Goal: Communication & Community: Ask a question

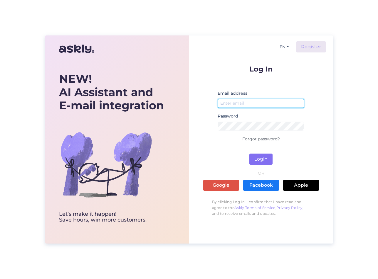
type input "[EMAIL_ADDRESS][DOMAIN_NAME]"
click at [264, 158] on button "Login" at bounding box center [260, 159] width 23 height 11
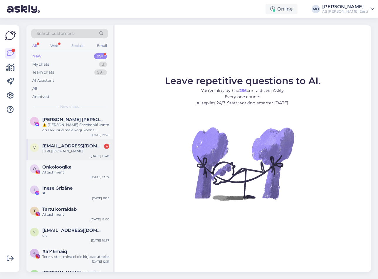
click at [59, 151] on div "[URL][DOMAIN_NAME]" at bounding box center [75, 151] width 67 height 5
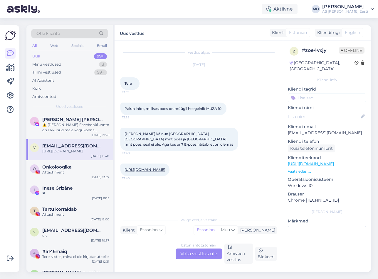
click at [165, 168] on link "[URL][DOMAIN_NAME]" at bounding box center [144, 170] width 41 height 4
click at [188, 254] on div "Estonian to Estonian Võta vestlus üle" at bounding box center [198, 254] width 46 height 11
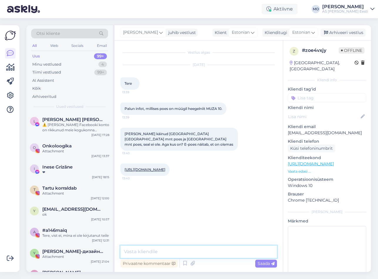
click at [155, 252] on textarea at bounding box center [198, 252] width 156 height 12
type textarea "Tere! Milline toon Teid huvitab?"
click at [187, 256] on textarea at bounding box center [198, 252] width 156 height 12
click at [124, 251] on textarea "Natural toon" at bounding box center [198, 252] width 156 height 12
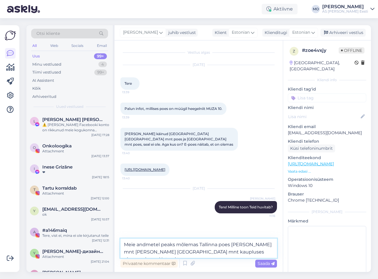
click at [231, 245] on textarea "Meie andmetel peaks mõlemas Tallinna poes [PERSON_NAME] mnt [PERSON_NAME] [GEOG…" at bounding box center [198, 248] width 156 height 19
click at [247, 246] on textarea "Meie andmetel peaks mõlemas Tallinna poes, [PERSON_NAME] mnt [PERSON_NAME] [GEO…" at bounding box center [198, 248] width 156 height 19
click at [181, 252] on textarea "Meie andmetel peaks mõlemas [GEOGRAPHIC_DATA], nii [GEOGRAPHIC_DATA] mnt kui ka…" at bounding box center [198, 248] width 156 height 19
click at [216, 252] on textarea "Meie andmetel peaks mõlemas [GEOGRAPHIC_DATA], nii [GEOGRAPHIC_DATA] mnt kui ka…" at bounding box center [198, 248] width 156 height 19
click at [183, 252] on textarea "Meie andmetel peaks mõlemas [GEOGRAPHIC_DATA], nii [GEOGRAPHIC_DATA] mnt kui ka…" at bounding box center [198, 248] width 156 height 19
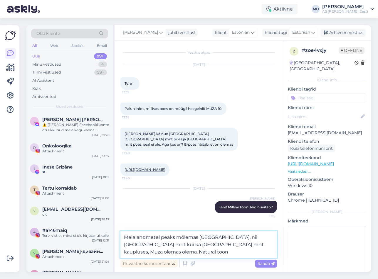
drag, startPoint x: 265, startPoint y: 246, endPoint x: 234, endPoint y: 247, distance: 30.3
click at [234, 247] on textarea "Meie andmetel peaks mõlemas [GEOGRAPHIC_DATA], nii [GEOGRAPHIC_DATA] mnt kui ka…" at bounding box center [198, 245] width 156 height 27
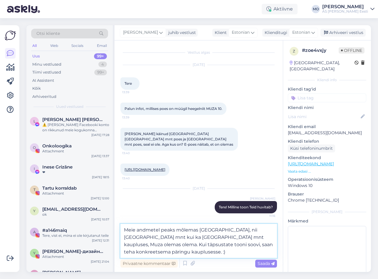
click at [199, 237] on textarea "Meie andmetel peaks mõlemas [GEOGRAPHIC_DATA], nii [GEOGRAPHIC_DATA] mnt kui ka…" at bounding box center [198, 241] width 156 height 34
type textarea "Meie andmetel peaks mõlemas [GEOGRAPHIC_DATA], nii [GEOGRAPHIC_DATA] mnt kui ka…"
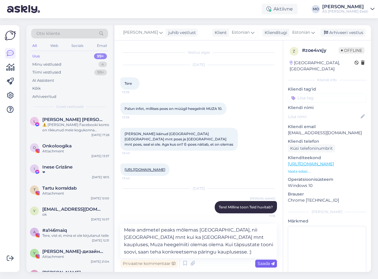
click at [260, 265] on span "Saada" at bounding box center [265, 263] width 17 height 5
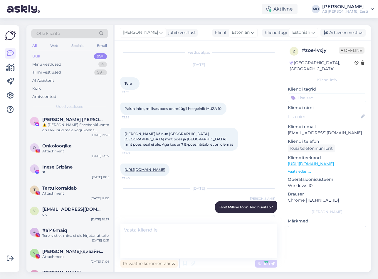
scroll to position [21, 0]
